Goal: Subscribe to service/newsletter

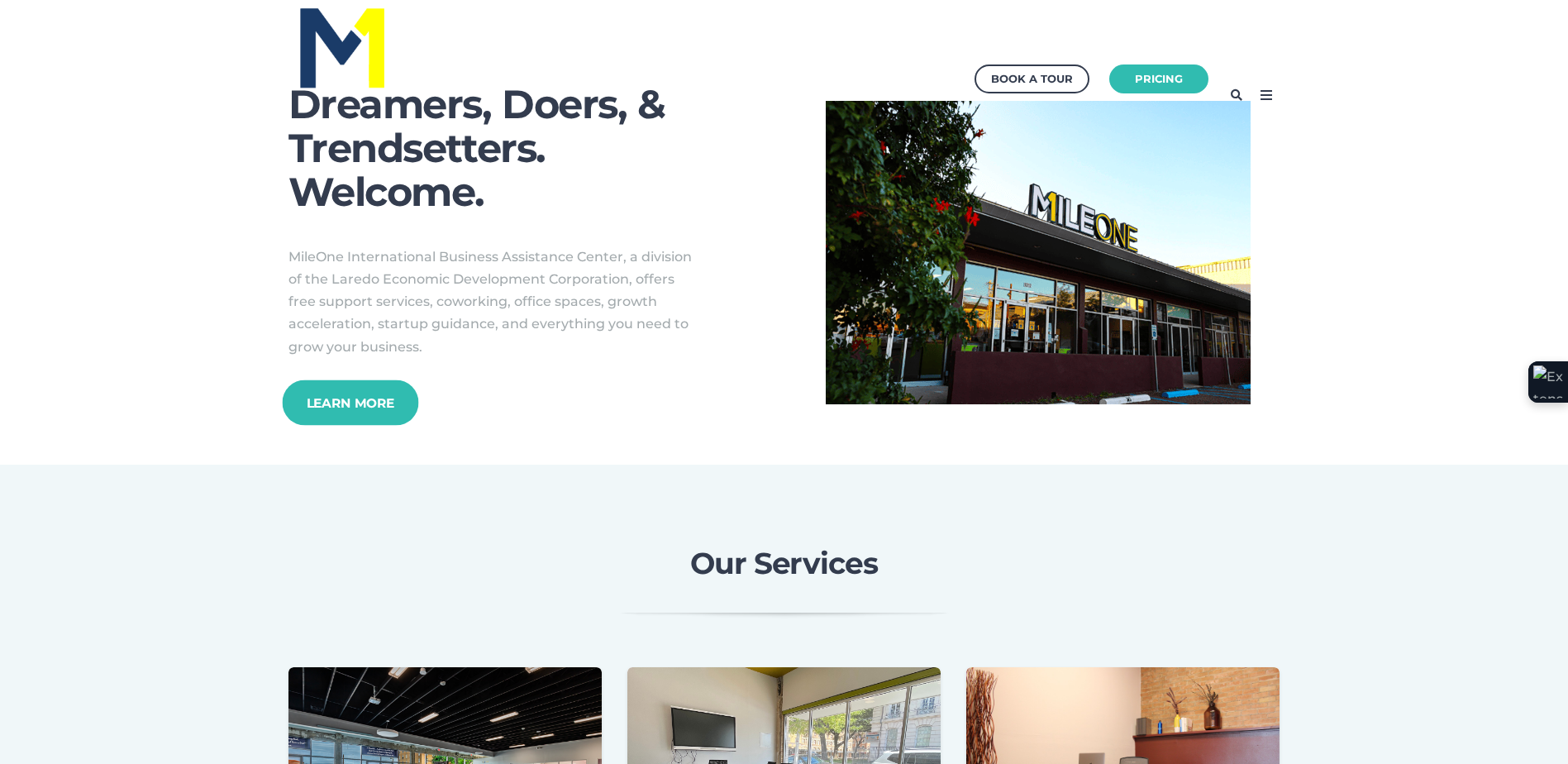
click at [338, 397] on link "Learn More" at bounding box center [350, 401] width 136 height 45
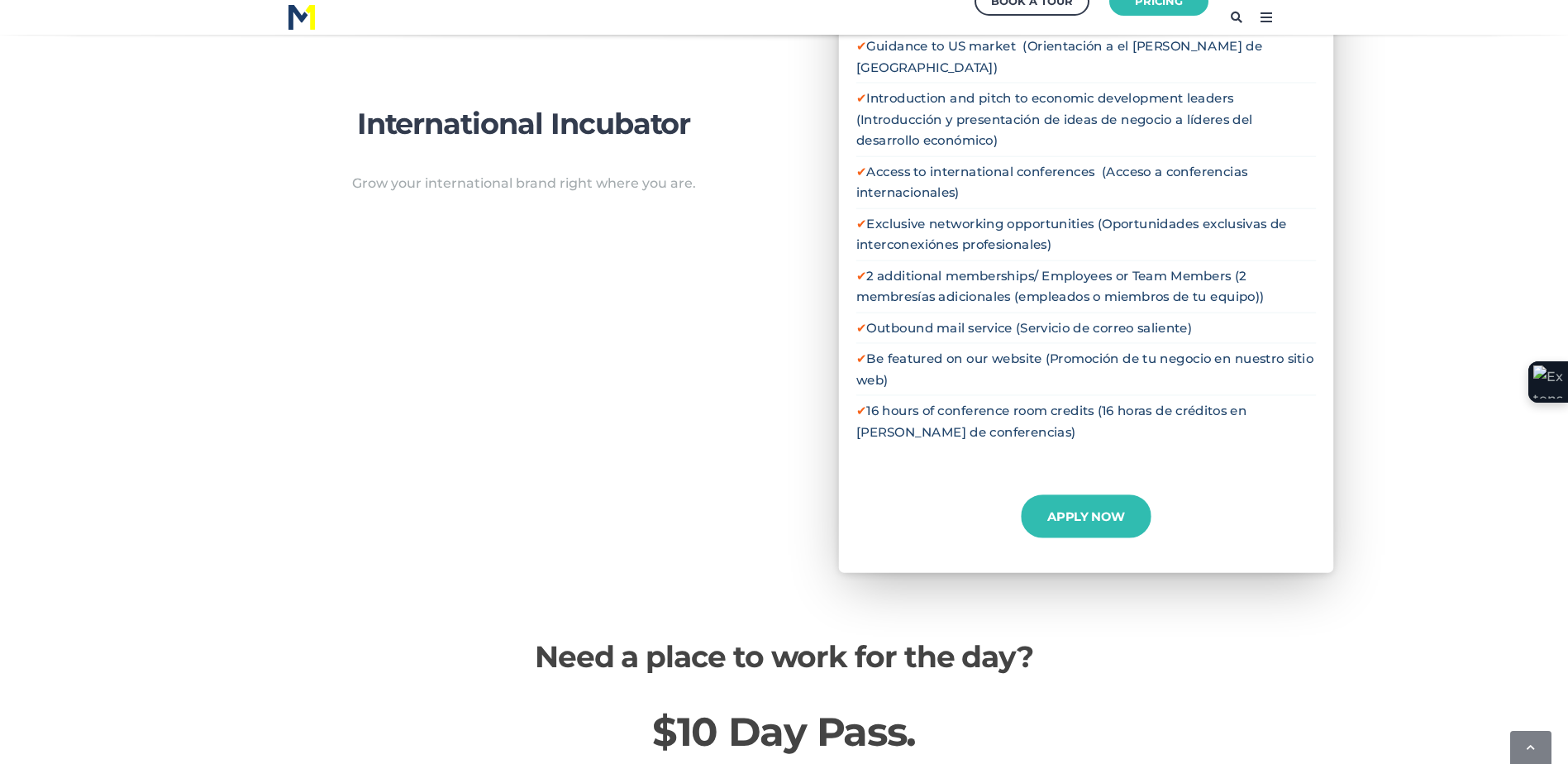
scroll to position [1985, 0]
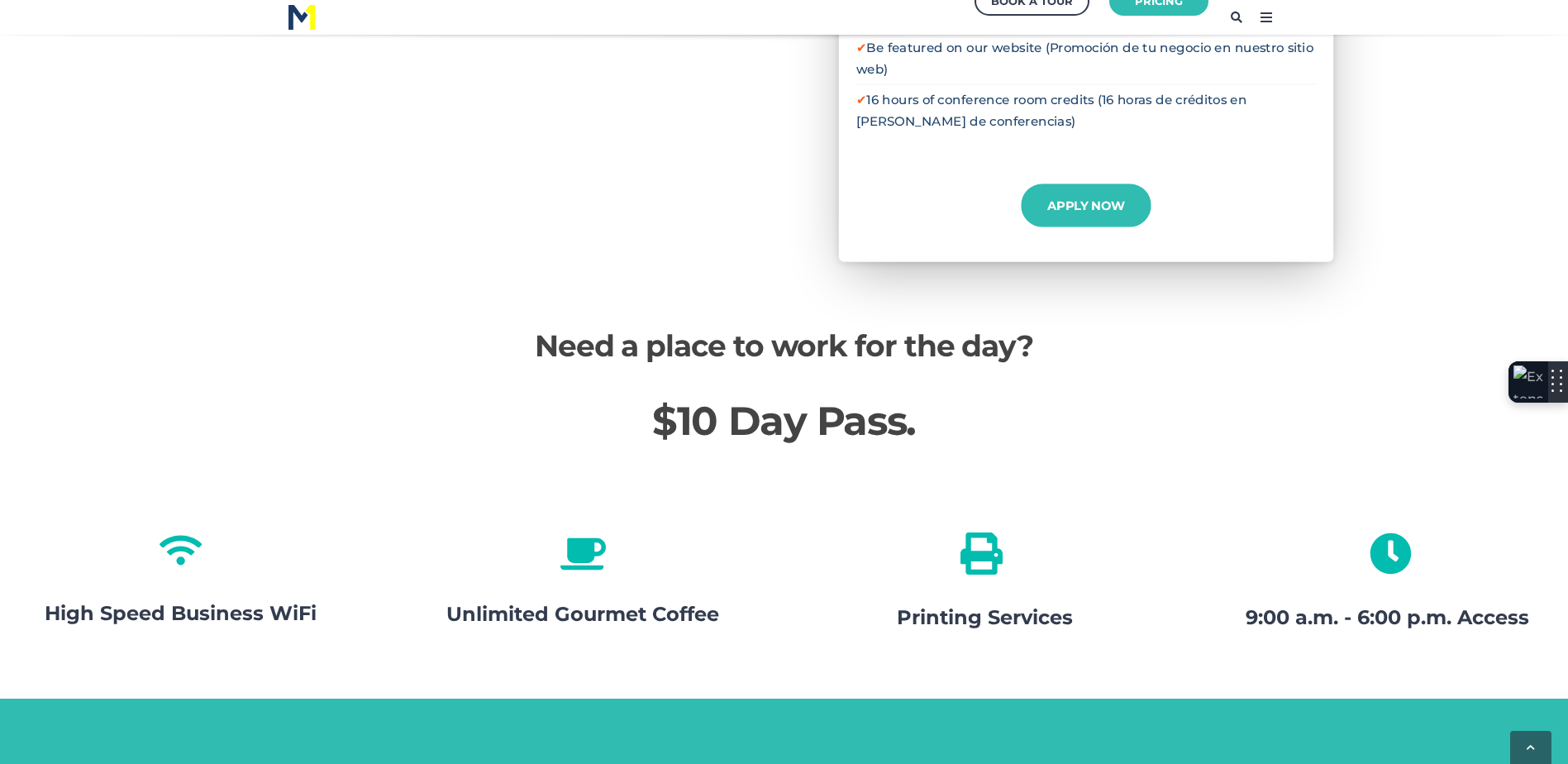
click at [1532, 371] on img at bounding box center [1528, 382] width 30 height 33
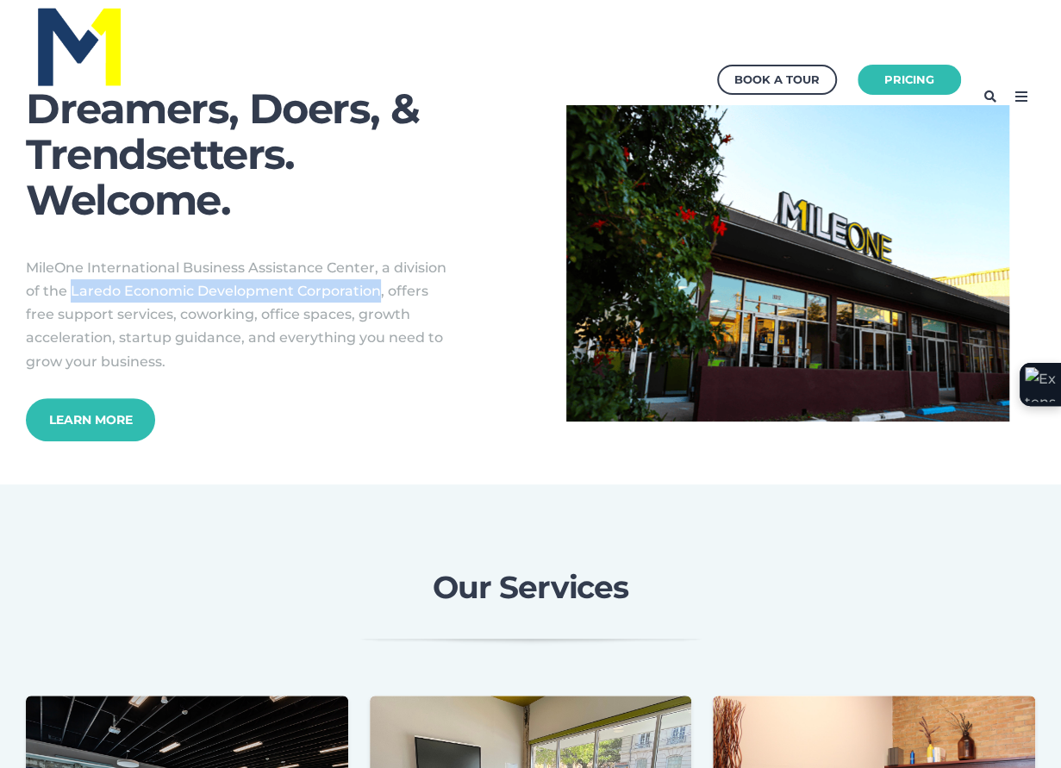
drag, startPoint x: 376, startPoint y: 290, endPoint x: 70, endPoint y: 293, distance: 305.9
click at [70, 293] on span "MileOne International Business Assistance Center, a division of the Laredo Econ…" at bounding box center [236, 314] width 420 height 110
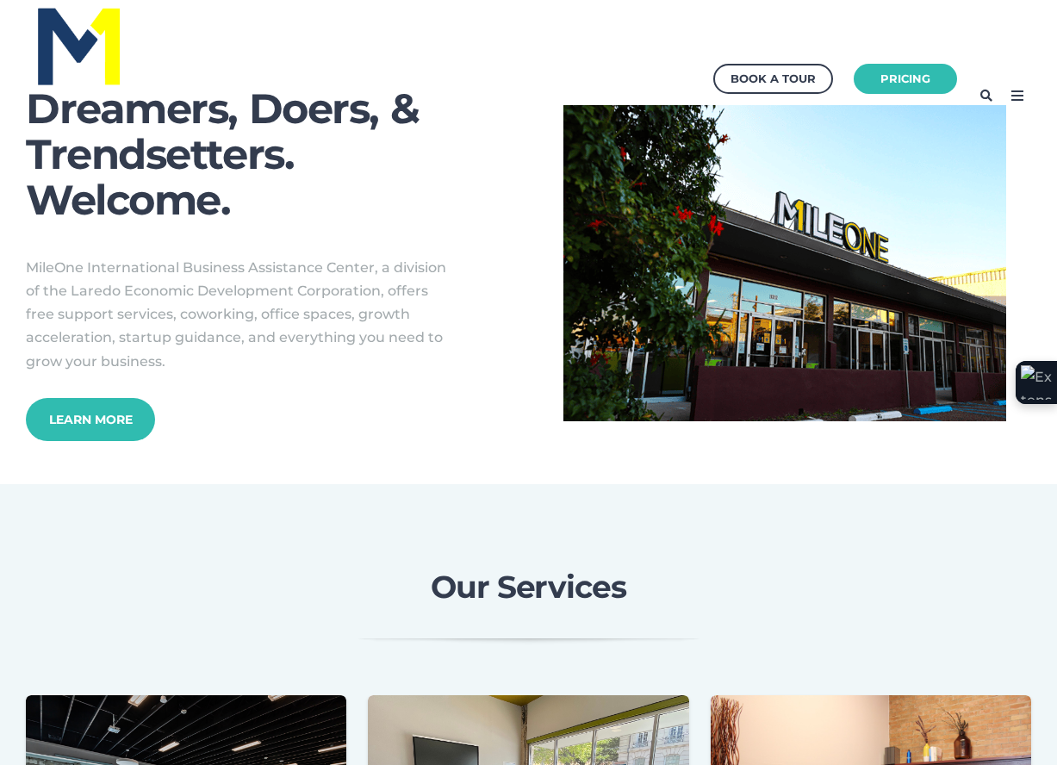
drag, startPoint x: 661, startPoint y: 23, endPoint x: 612, endPoint y: 6, distance: 52.0
click at [659, 23] on div "Book a Tour Pricing" at bounding box center [528, 95] width 1005 height 157
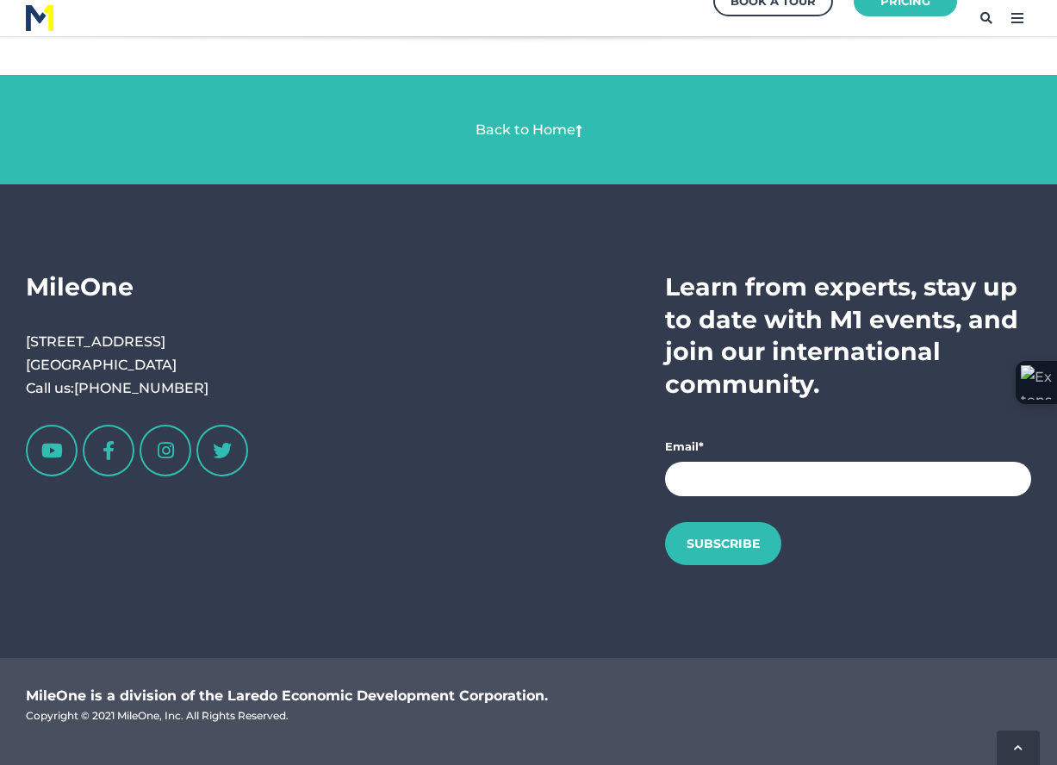
scroll to position [3254, 0]
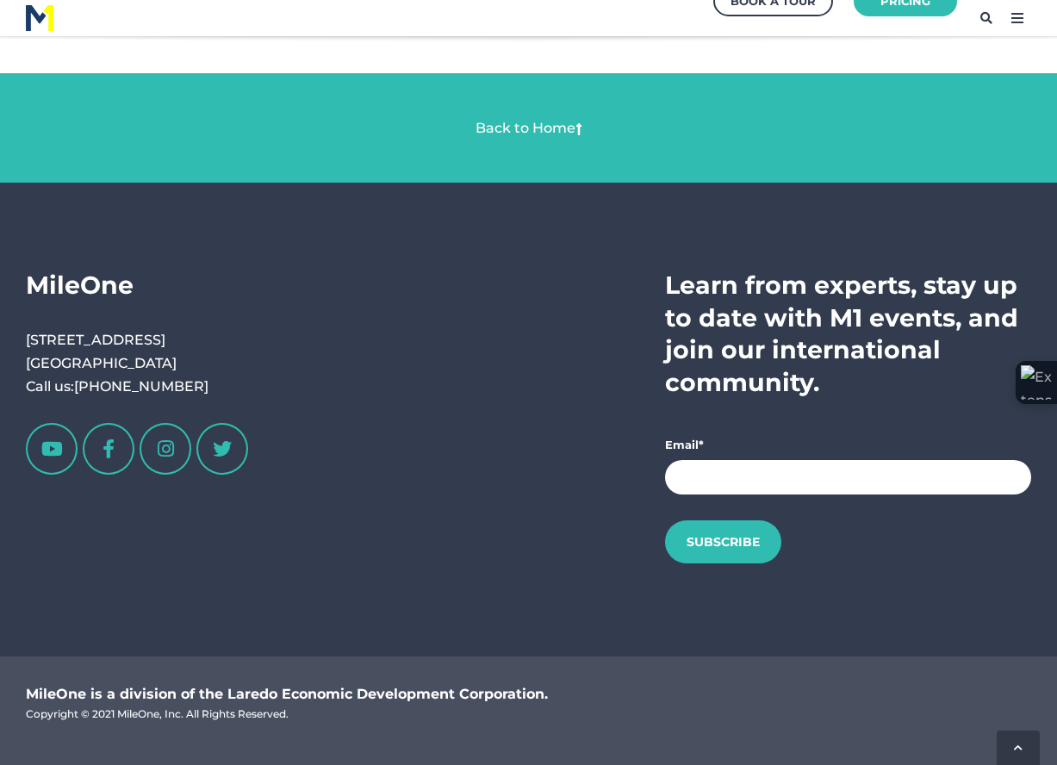
click at [709, 460] on input "Email *" at bounding box center [848, 477] width 366 height 34
type input "gguerra@impactnetworking.com"
click at [699, 525] on input "Subscribe" at bounding box center [723, 541] width 128 height 47
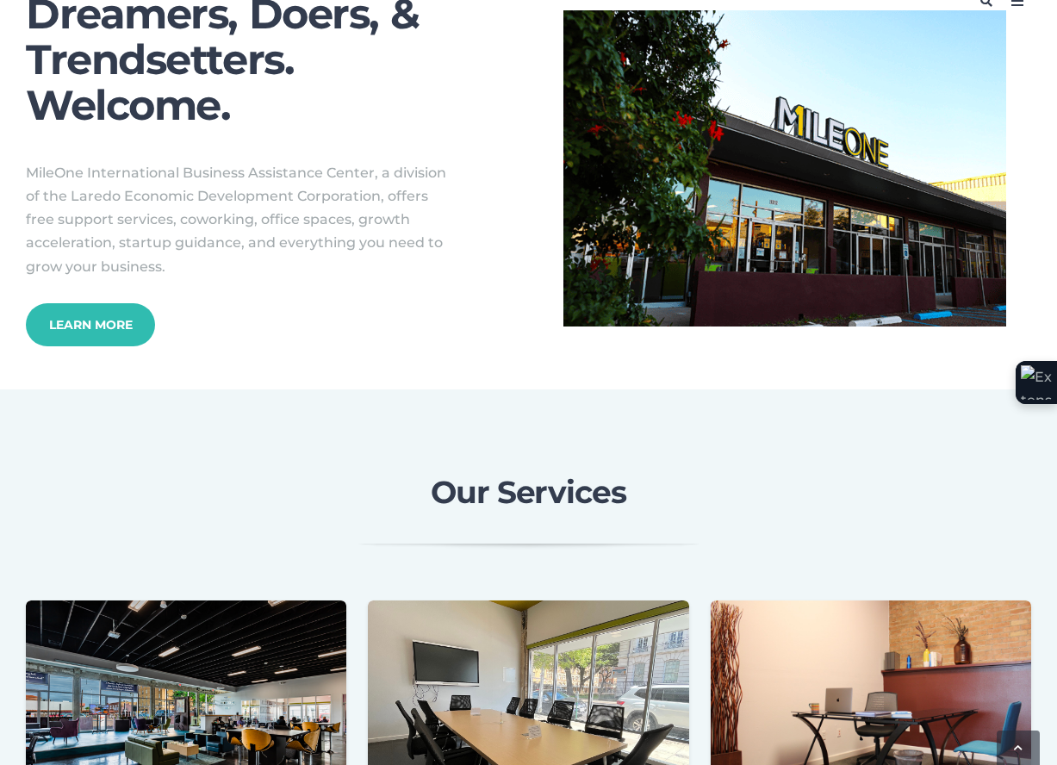
scroll to position [0, 0]
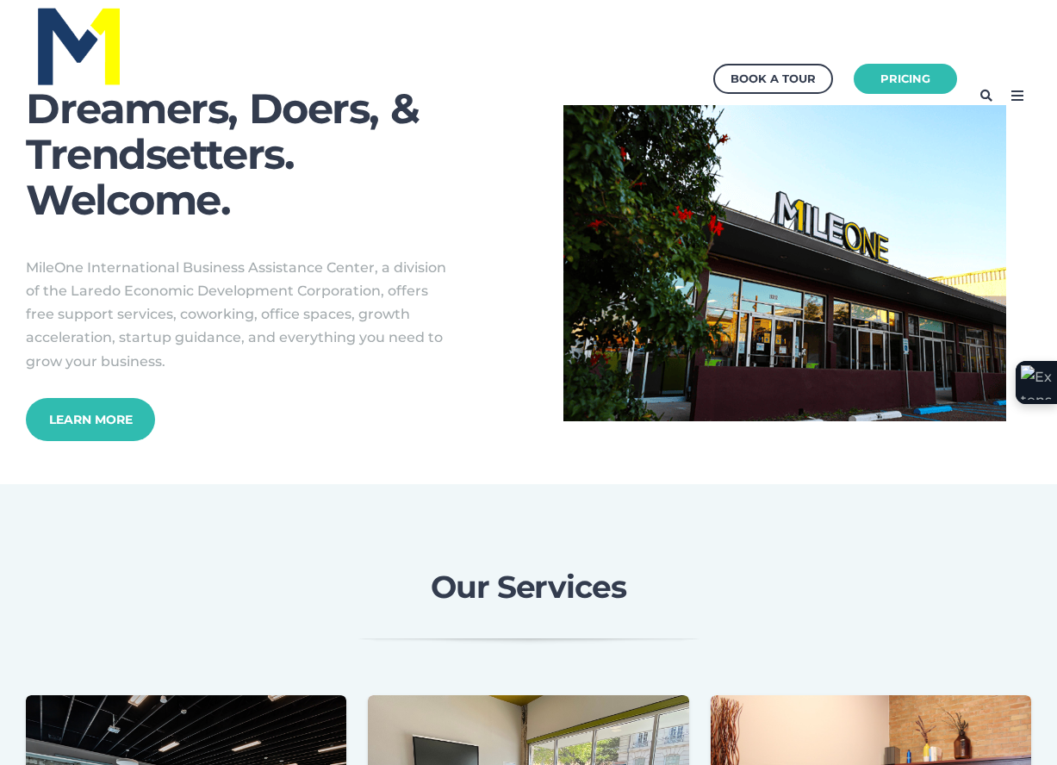
click at [72, 45] on img at bounding box center [78, 45] width 89 height 84
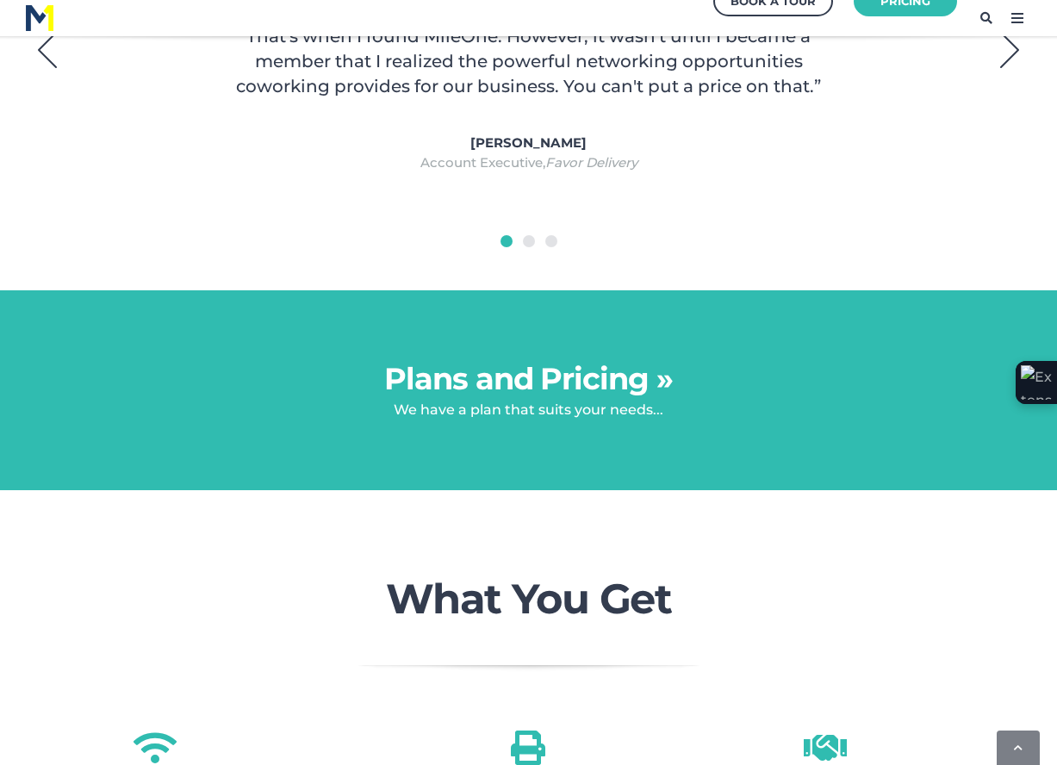
scroll to position [1292, 0]
